Goal: Check status: Check status

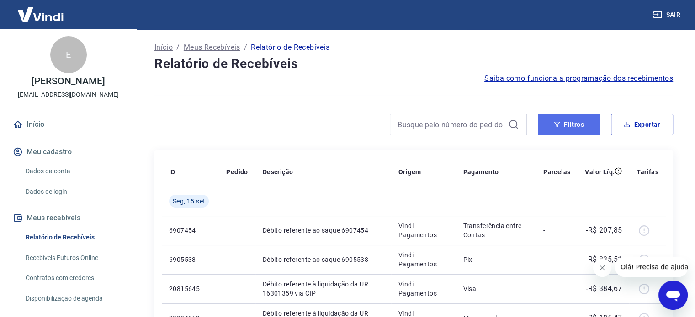
click at [588, 125] on button "Filtros" at bounding box center [568, 125] width 62 height 22
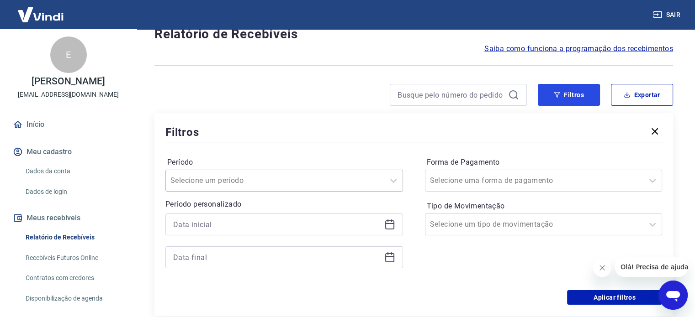
scroll to position [46, 0]
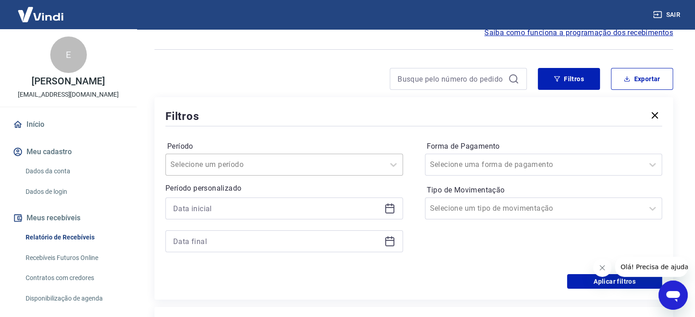
click at [378, 166] on div at bounding box center [274, 164] width 209 height 13
click at [328, 161] on div at bounding box center [274, 164] width 209 height 13
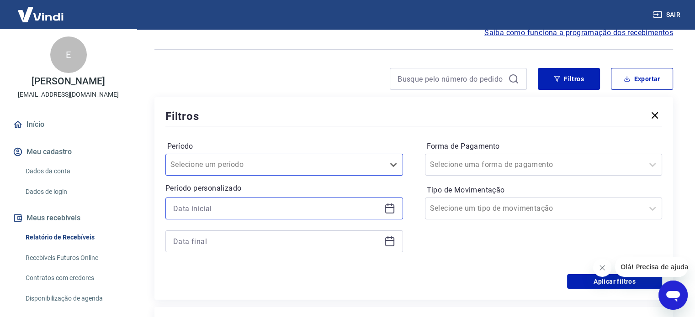
click at [327, 210] on input at bounding box center [276, 209] width 207 height 14
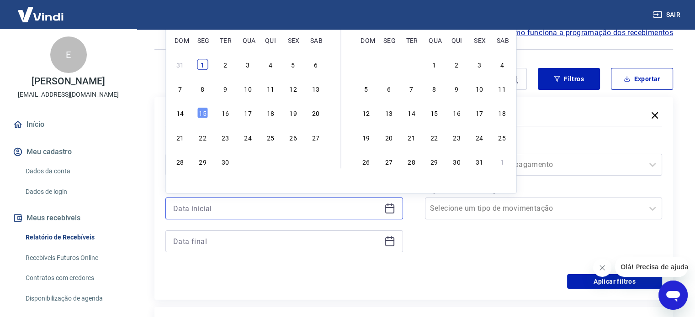
scroll to position [0, 0]
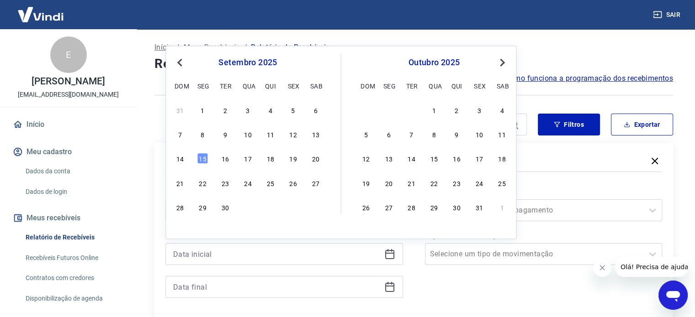
click at [180, 63] on span "Previous Month" at bounding box center [180, 62] width 0 height 11
click at [294, 110] on div "1" at bounding box center [292, 110] width 11 height 11
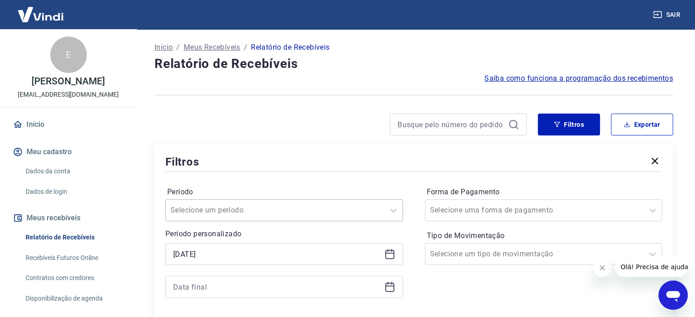
type input "[DATE]"
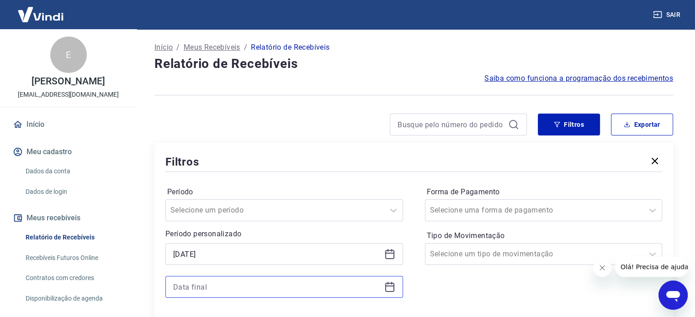
click at [279, 288] on input at bounding box center [276, 287] width 207 height 14
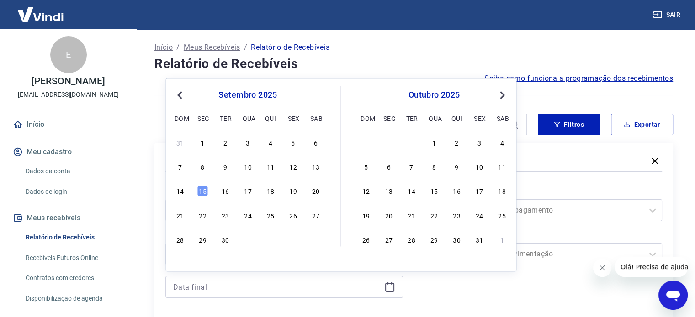
click at [176, 143] on div "31" at bounding box center [179, 142] width 11 height 11
type input "[DATE]"
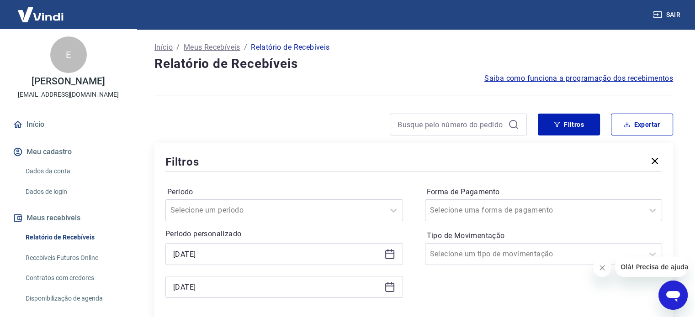
scroll to position [137, 0]
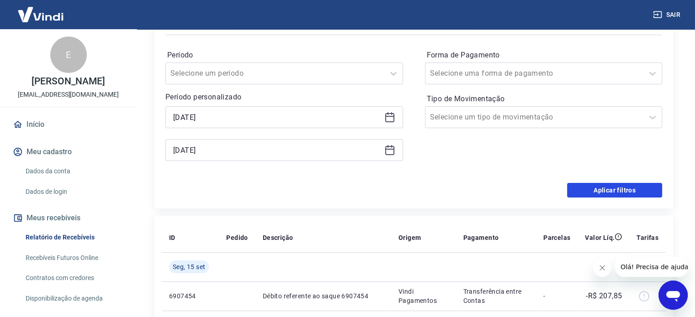
click at [607, 192] on button "Aplicar filtros" at bounding box center [614, 190] width 95 height 15
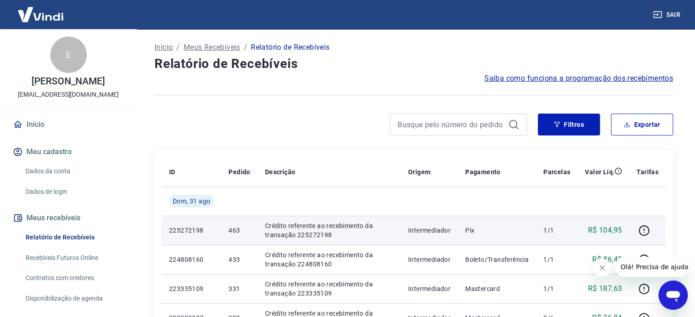
click at [321, 229] on p "Crédito referente ao recebimento da transação 225272198" at bounding box center [329, 230] width 128 height 18
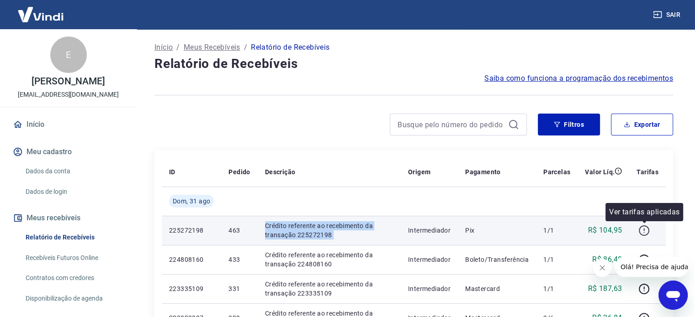
click at [641, 231] on icon "button" at bounding box center [643, 230] width 11 height 11
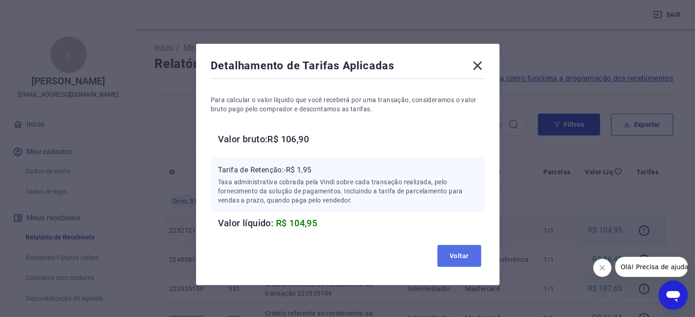
click at [464, 253] on button "Voltar" at bounding box center [459, 256] width 44 height 22
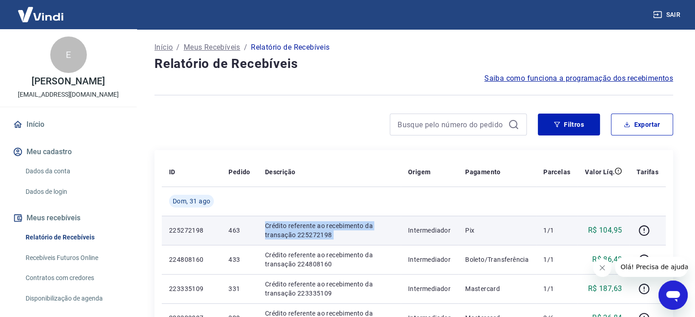
click at [614, 79] on span "Saiba como funciona a programação dos recebimentos" at bounding box center [578, 78] width 189 height 11
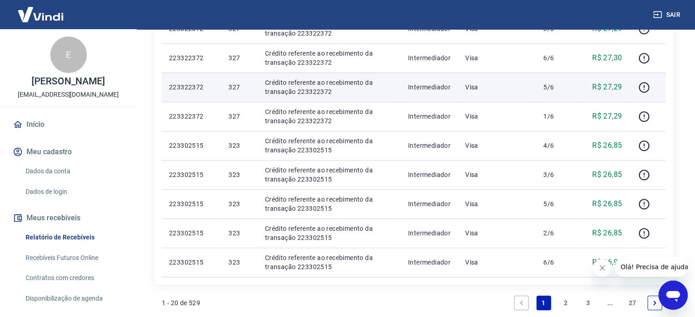
scroll to position [404, 0]
